Goal: Task Accomplishment & Management: Manage account settings

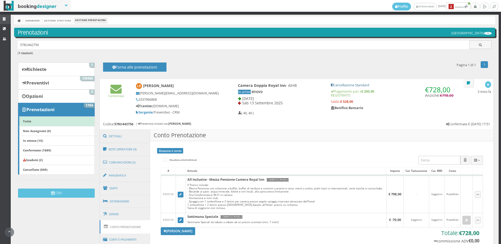
scroll to position [58, 0]
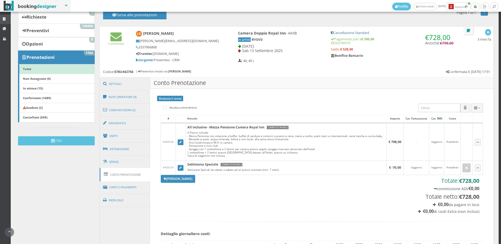
click at [5, 17] on icon at bounding box center [5, 18] width 4 height 3
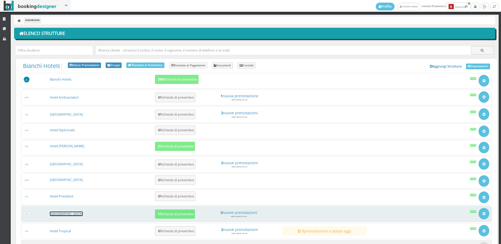
click at [68, 214] on link "[GEOGRAPHIC_DATA]" at bounding box center [66, 213] width 33 height 4
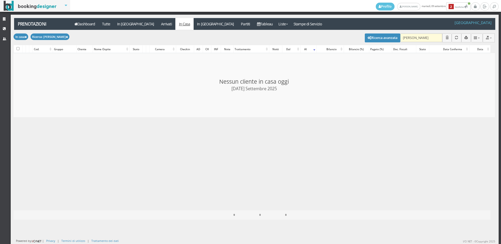
click at [422, 37] on input "desantis" at bounding box center [421, 37] width 42 height 9
type input "d"
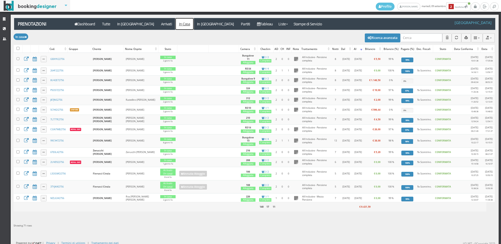
click at [175, 28] on link "In Casa" at bounding box center [184, 24] width 18 height 12
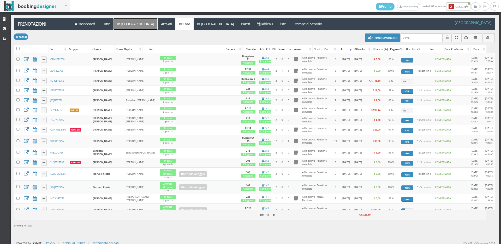
click at [123, 22] on link "In [GEOGRAPHIC_DATA]" at bounding box center [136, 24] width 44 height 12
